Goal: Information Seeking & Learning: Stay updated

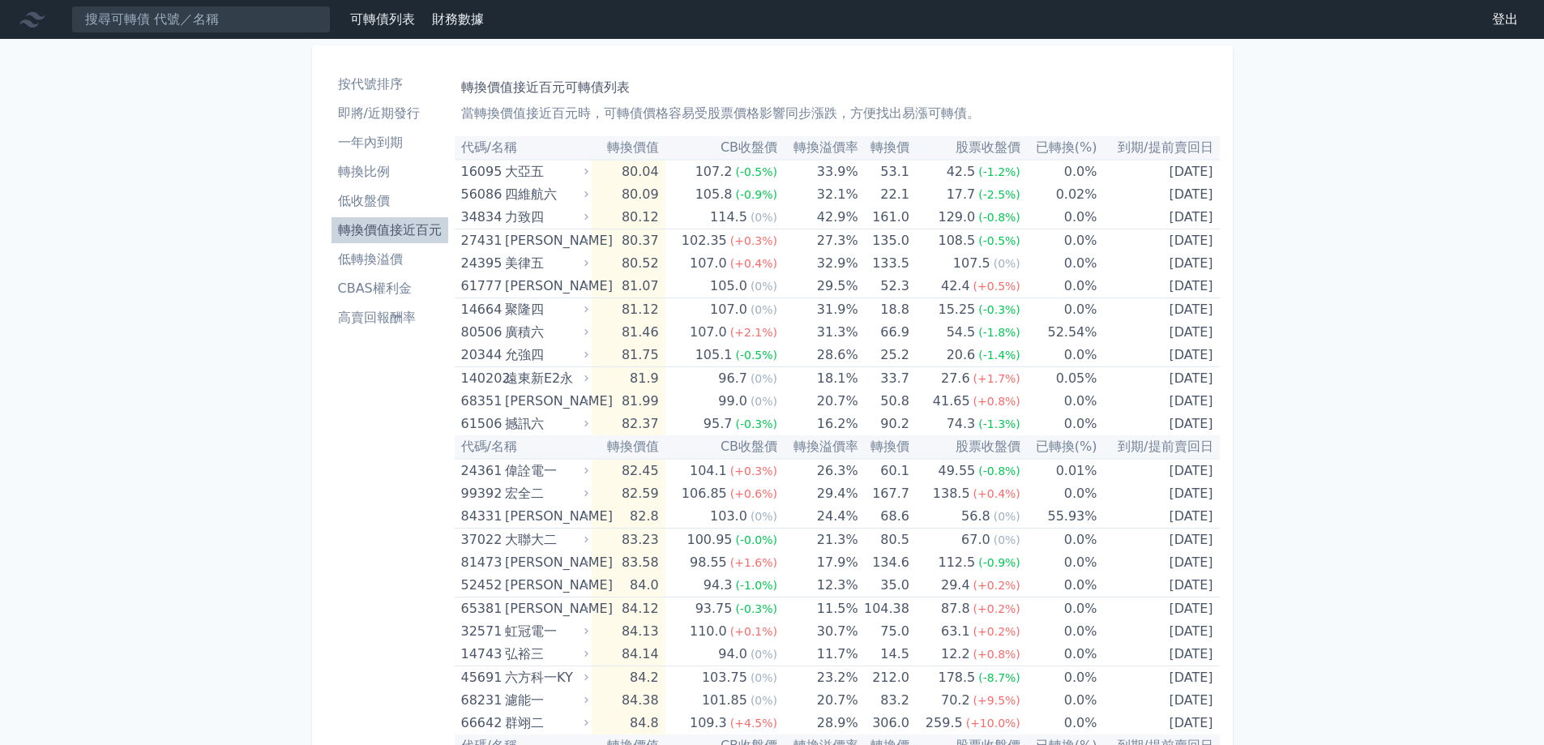
scroll to position [3098, 0]
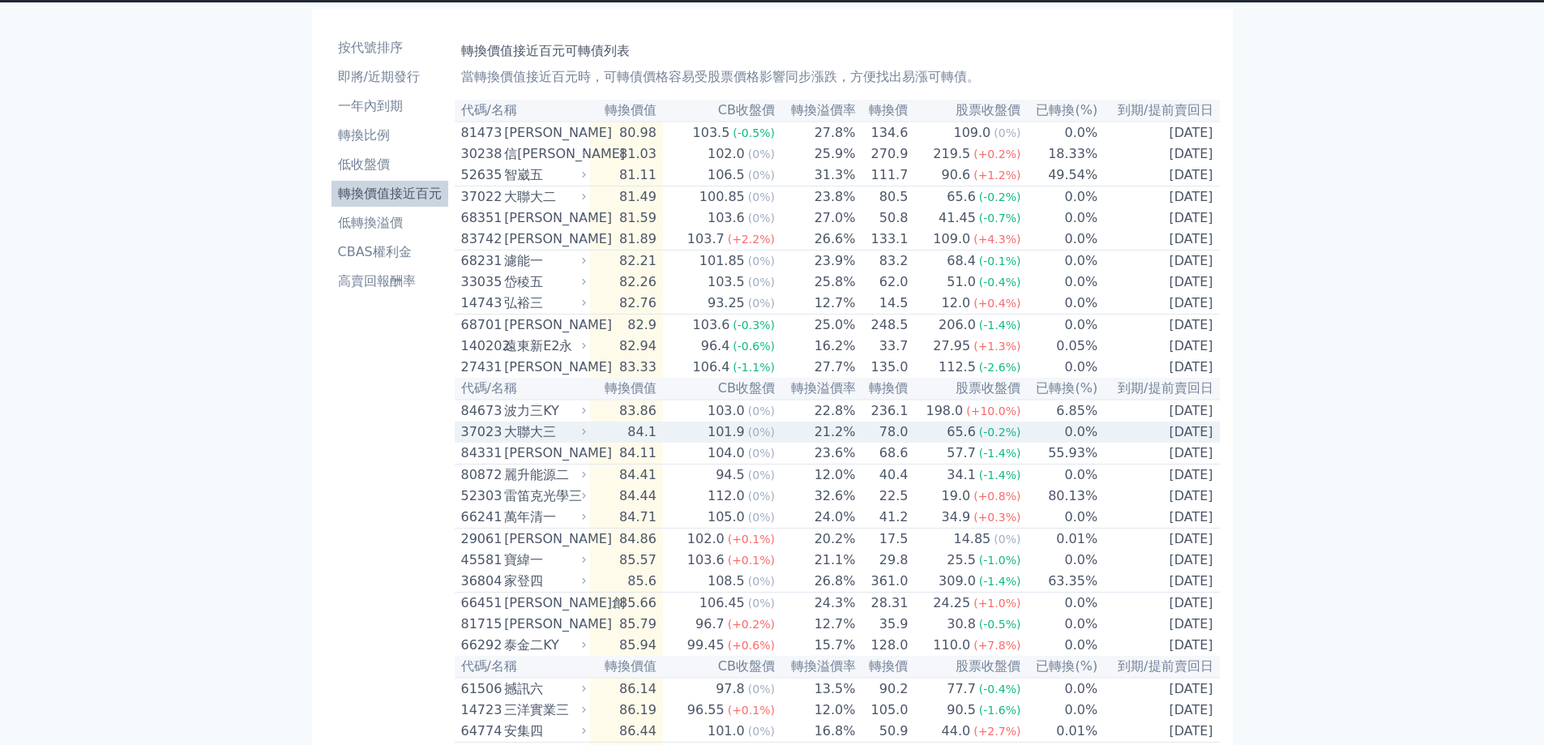
scroll to position [19, 0]
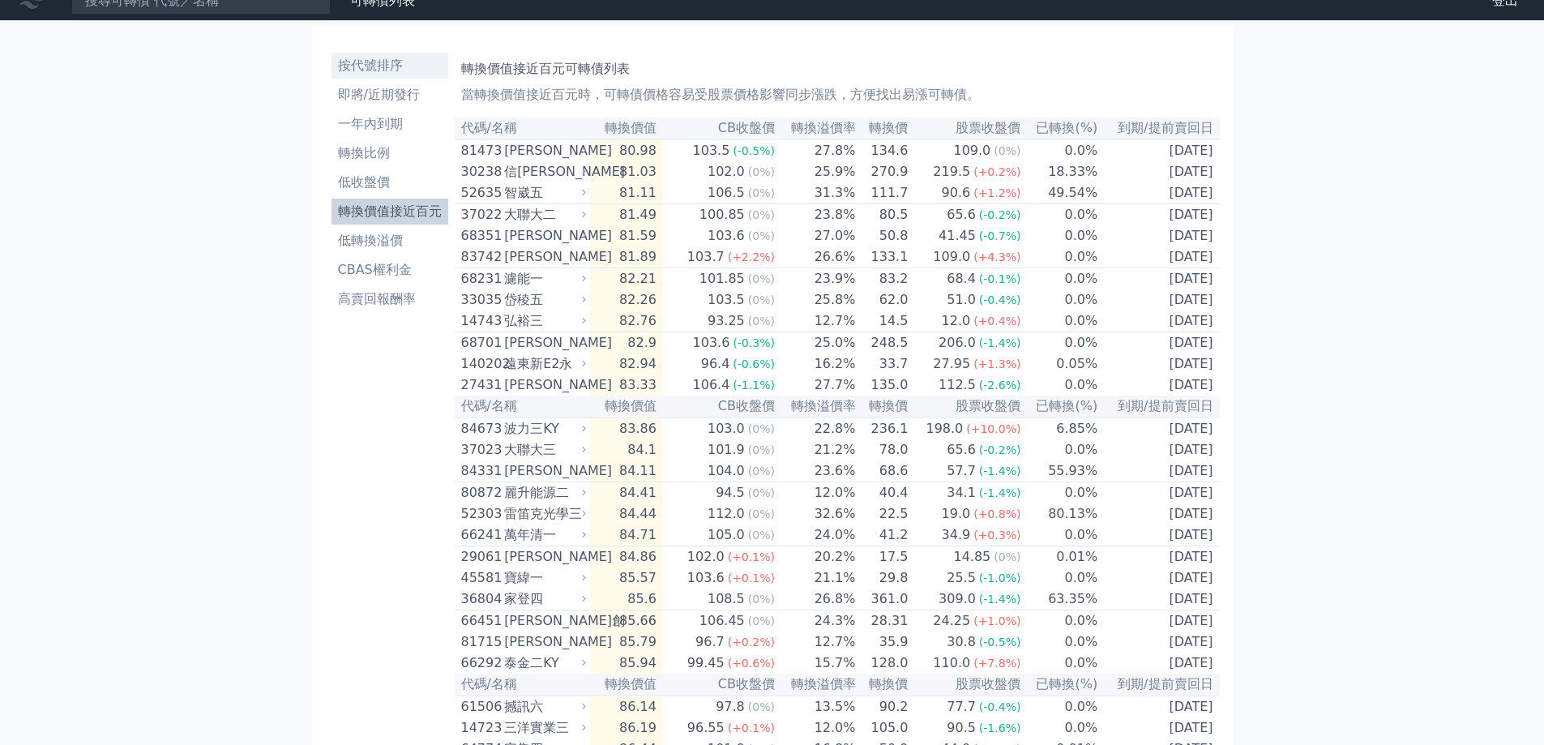
click at [400, 69] on li "按代號排序" at bounding box center [389, 65] width 117 height 19
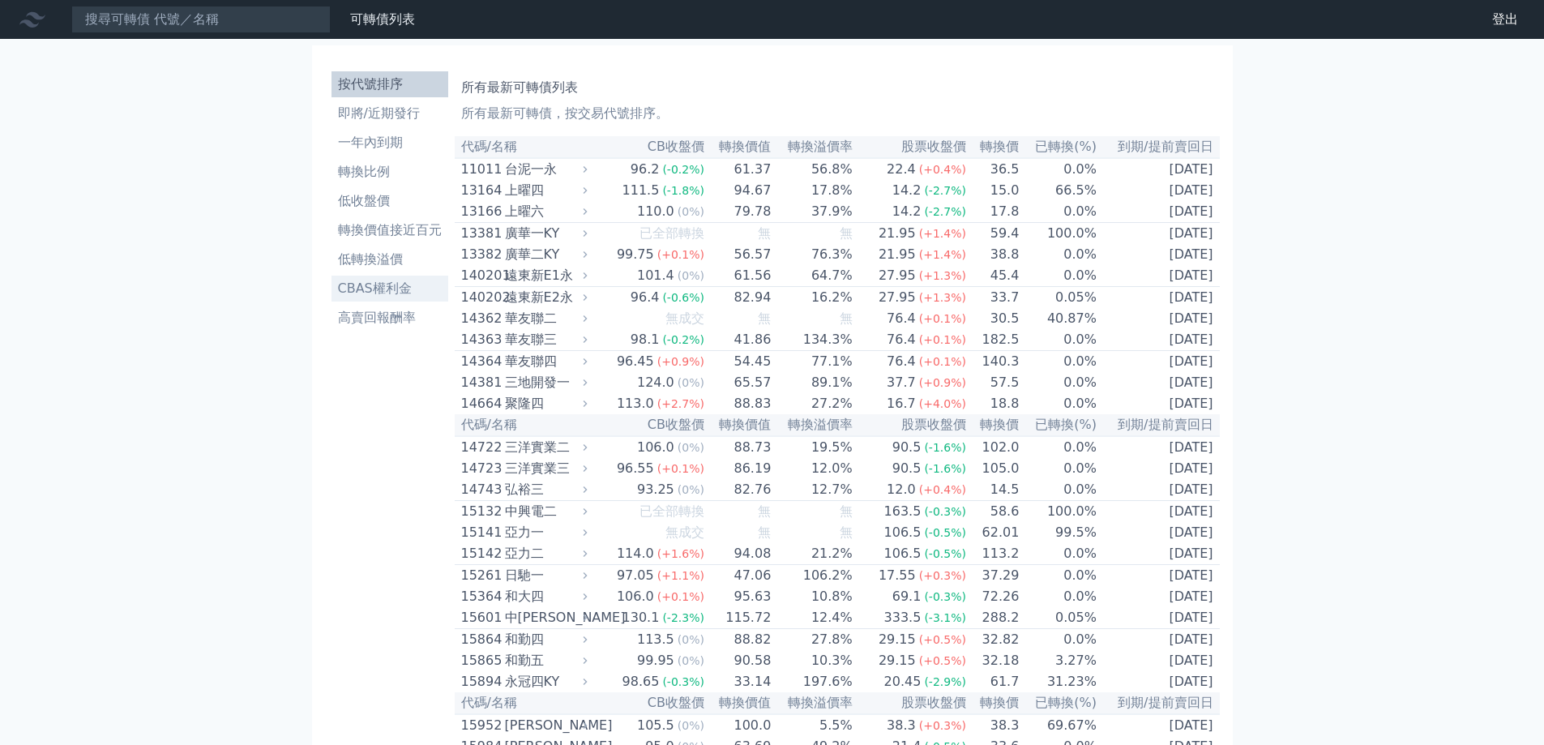
click at [383, 293] on li "CBAS權利金" at bounding box center [389, 288] width 117 height 19
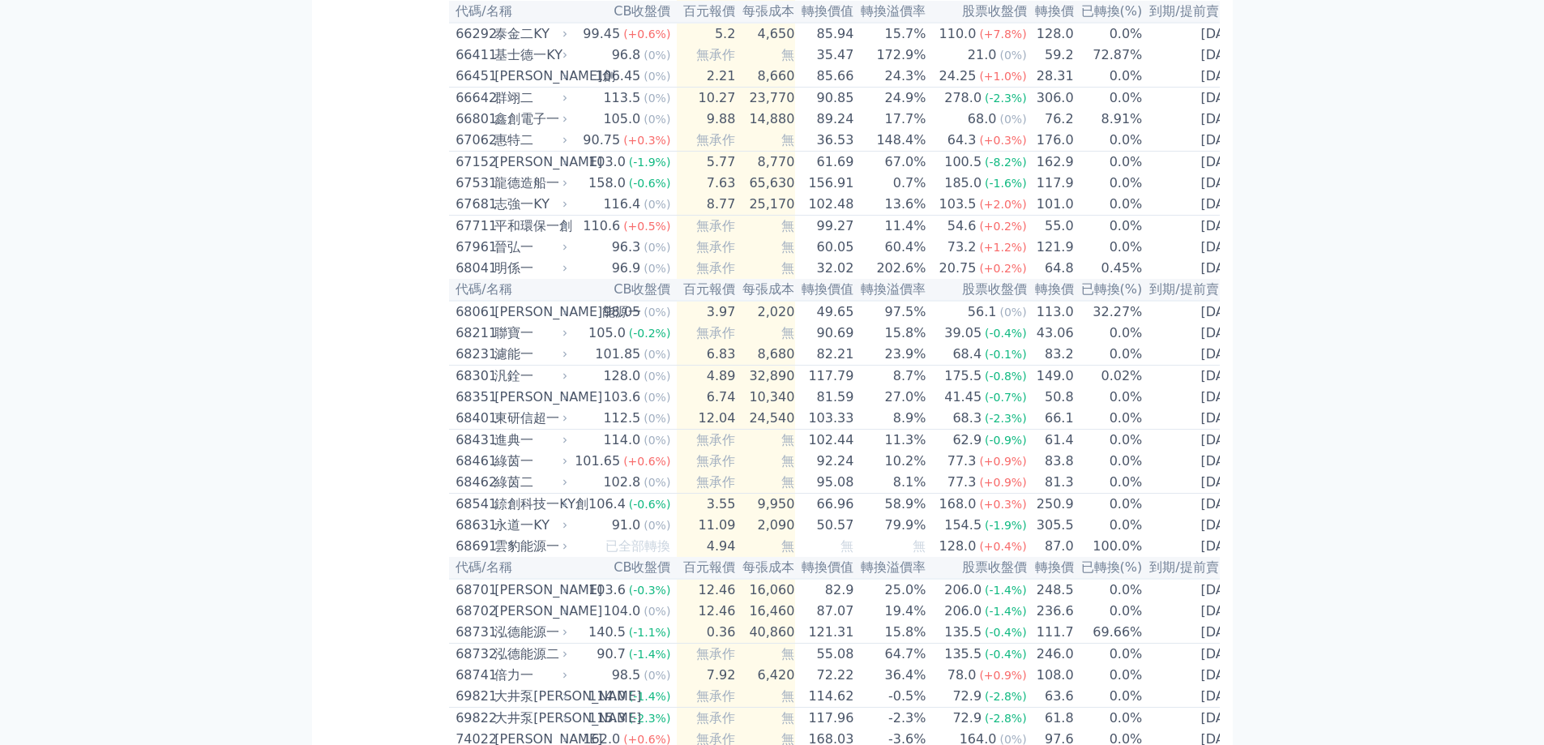
scroll to position [7779, 0]
